Goal: Task Accomplishment & Management: Manage account settings

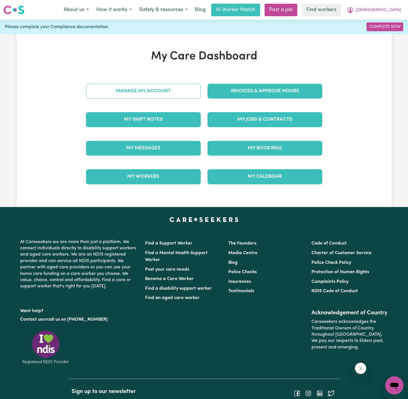
click at [157, 89] on link "Manage My Account" at bounding box center [143, 91] width 115 height 15
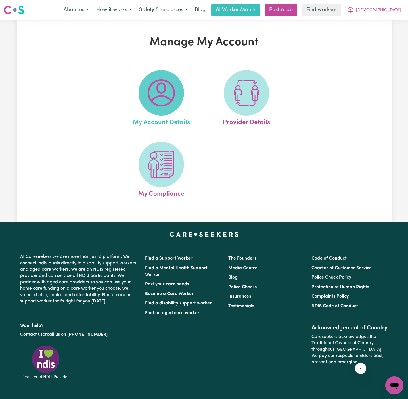
click at [168, 88] on img at bounding box center [161, 92] width 27 height 27
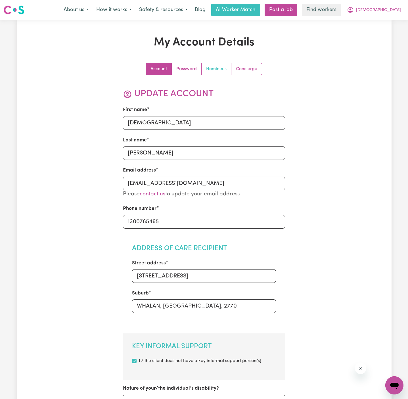
click at [209, 68] on link "Nominees" at bounding box center [217, 68] width 30 height 11
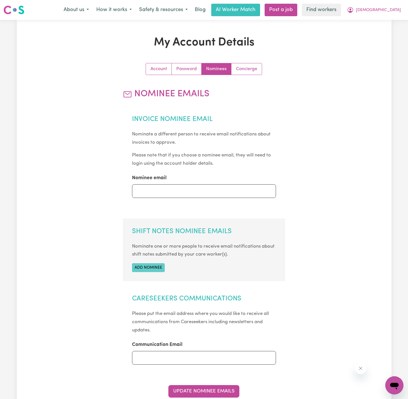
click at [153, 266] on button "Add nominee" at bounding box center [148, 267] width 33 height 9
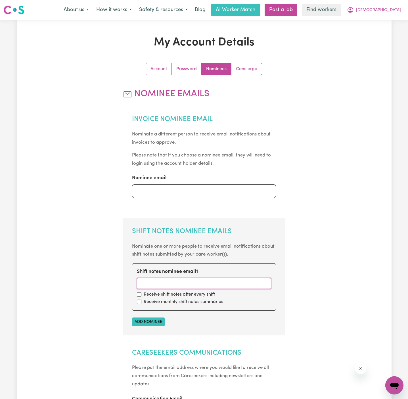
click at [152, 280] on input "Shift notes nominee email 1" at bounding box center [204, 283] width 134 height 11
paste input "[EMAIL_ADDRESS][DOMAIN_NAME]"
type input "[EMAIL_ADDRESS][DOMAIN_NAME]"
click at [141, 295] on input "checkbox" at bounding box center [139, 294] width 5 height 5
checkbox input "true"
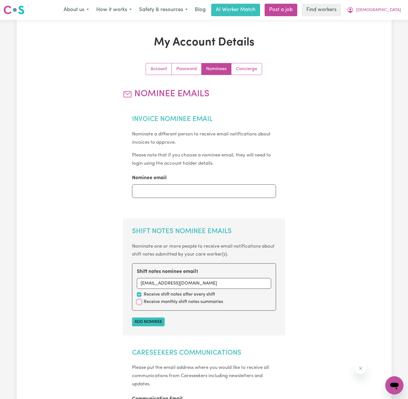
click at [141, 303] on input "checkbox" at bounding box center [139, 302] width 5 height 5
checkbox input "true"
click at [193, 281] on input "[EMAIL_ADDRESS][DOMAIN_NAME]" at bounding box center [204, 283] width 134 height 11
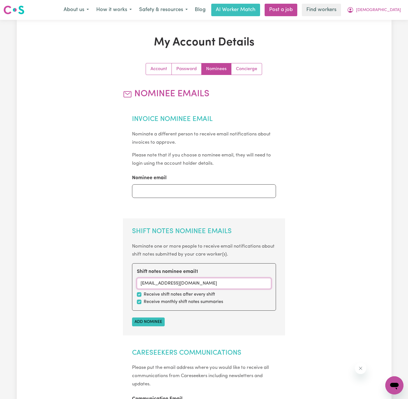
paste input "[EMAIL_ADDRESS][DOMAIN_NAME]"
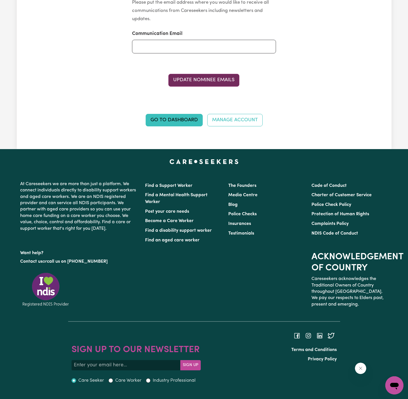
type input "[EMAIL_ADDRESS][DOMAIN_NAME]"
click at [217, 81] on button "Update Nominee Emails" at bounding box center [203, 80] width 71 height 12
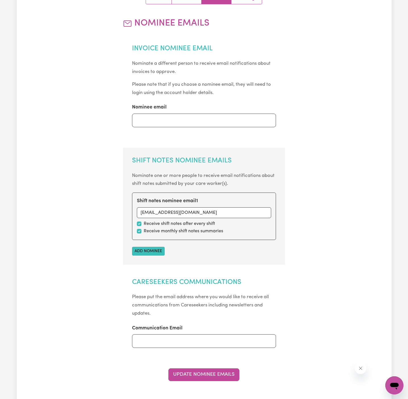
scroll to position [0, 0]
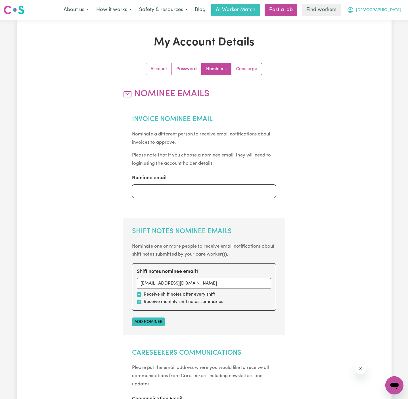
click at [394, 9] on span "[DEMOGRAPHIC_DATA]" at bounding box center [378, 10] width 45 height 6
click at [394, 25] on link "My Dashboard" at bounding box center [382, 22] width 45 height 11
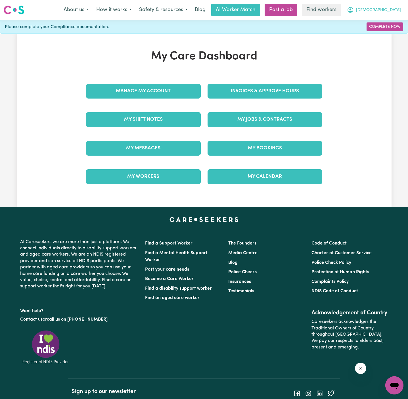
click at [395, 11] on span "[DEMOGRAPHIC_DATA]" at bounding box center [378, 10] width 45 height 6
click at [395, 31] on link "Logout" at bounding box center [382, 32] width 45 height 11
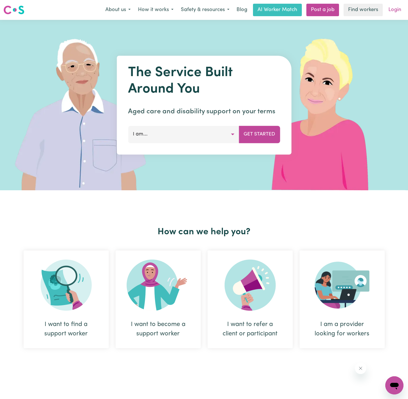
click at [397, 9] on link "Login" at bounding box center [395, 10] width 20 height 12
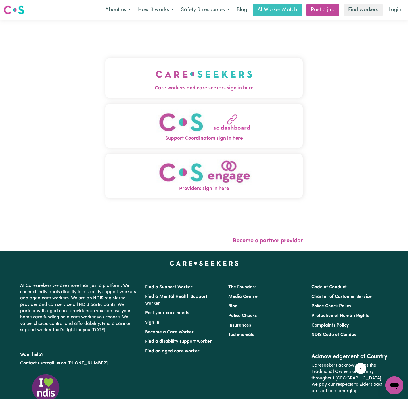
click at [201, 108] on button "Support Coordinators sign in here" at bounding box center [203, 126] width 197 height 45
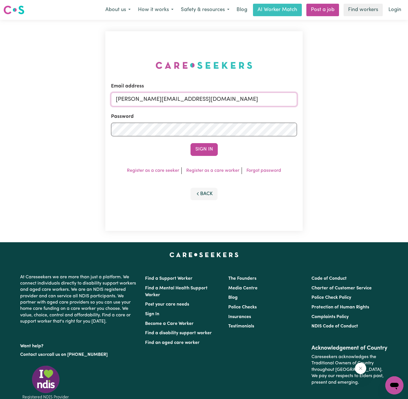
click at [220, 99] on input "[PERSON_NAME][EMAIL_ADDRESS][DOMAIN_NAME]" at bounding box center [204, 100] width 186 height 14
drag, startPoint x: 147, startPoint y: 99, endPoint x: 385, endPoint y: 99, distance: 237.8
click at [385, 99] on div "Email address [EMAIL_ADDRESS][DOMAIN_NAME] Password Sign In Register as a care …" at bounding box center [204, 131] width 408 height 222
type input "[EMAIL_ADDRESS][DOMAIN_NAME]"
click at [191, 143] on button "Sign In" at bounding box center [204, 149] width 27 height 12
